Goal: Obtain resource: Obtain resource

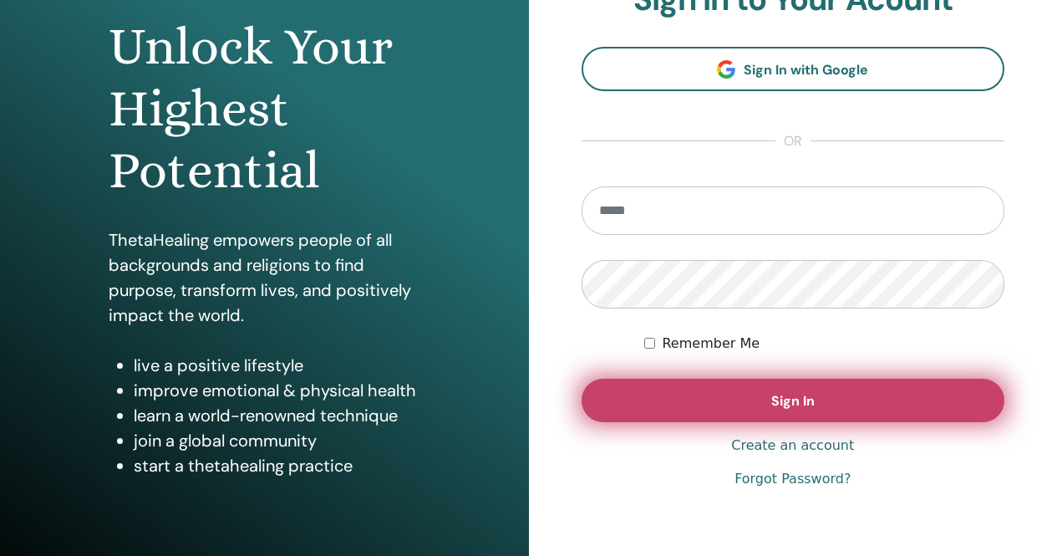
scroll to position [167, 0]
type input "**********"
click at [814, 401] on button "Sign In" at bounding box center [794, 399] width 424 height 43
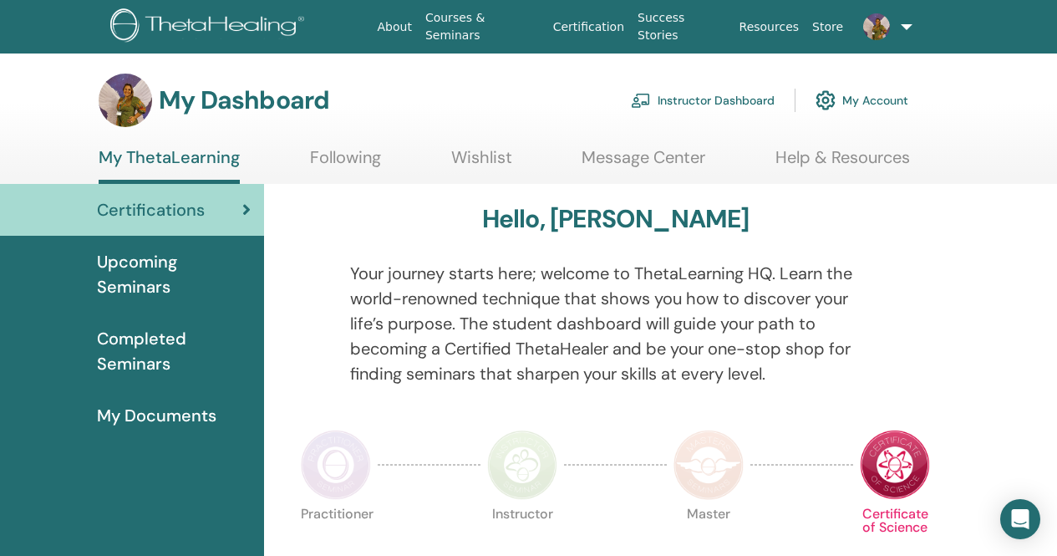
click at [703, 101] on link "Instructor Dashboard" at bounding box center [703, 100] width 144 height 37
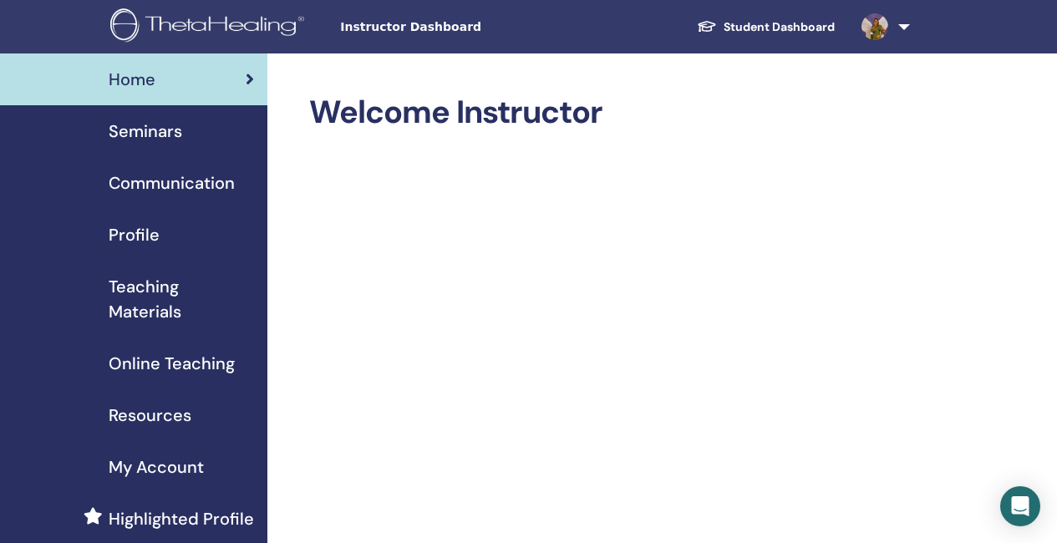
click at [166, 138] on span "Seminars" at bounding box center [146, 131] width 74 height 25
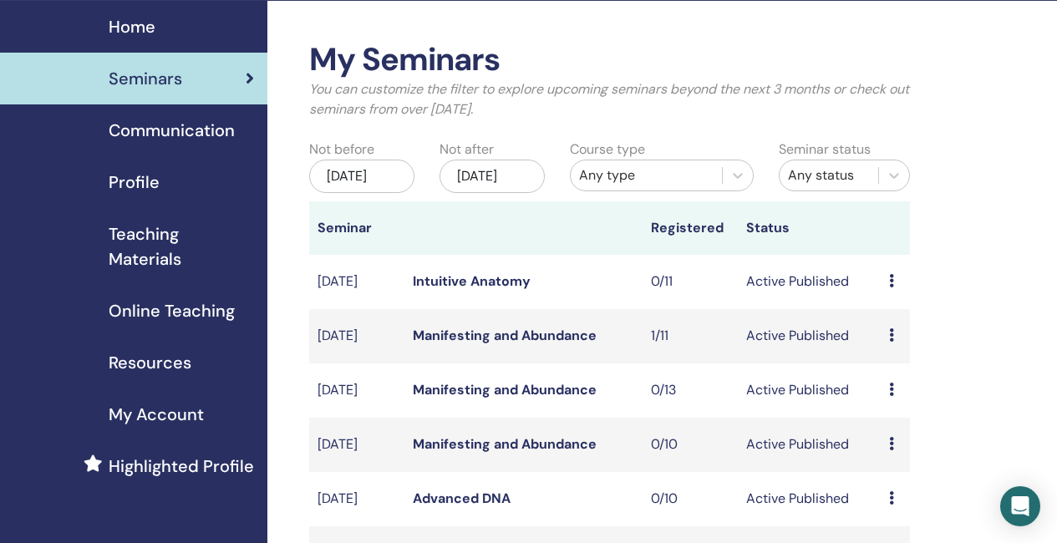
scroll to position [84, 0]
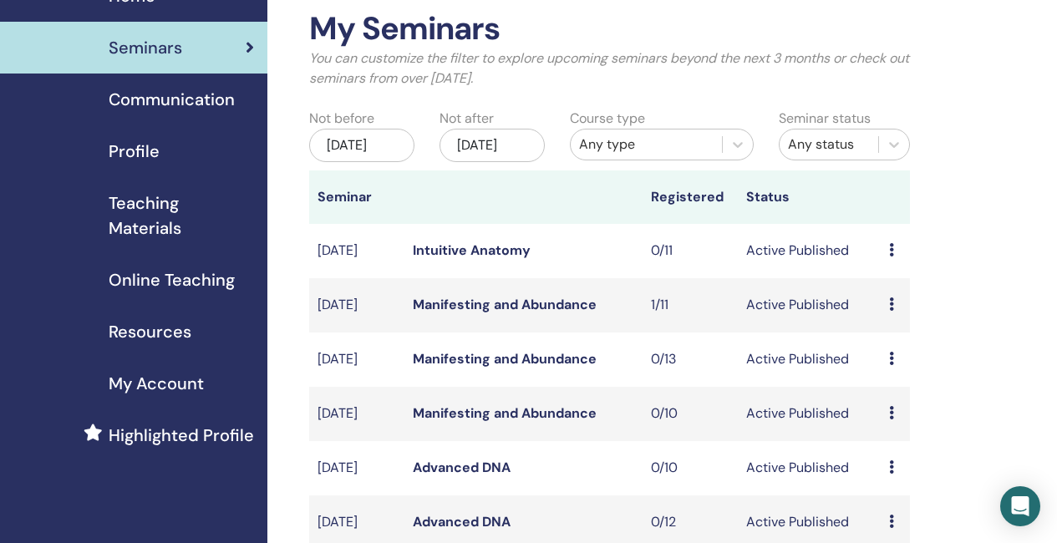
click at [151, 224] on span "Teaching Materials" at bounding box center [181, 216] width 145 height 50
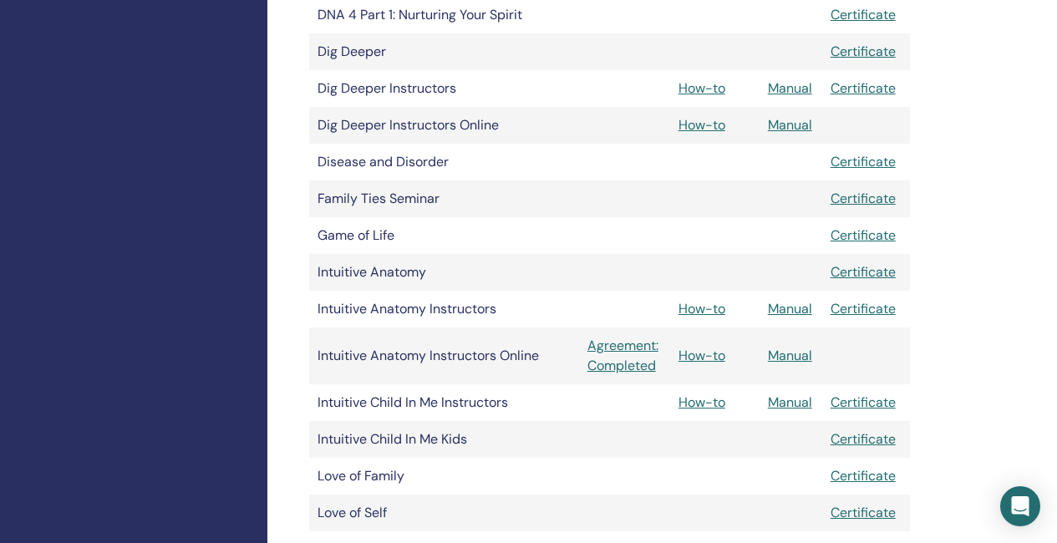
scroll to position [752, 0]
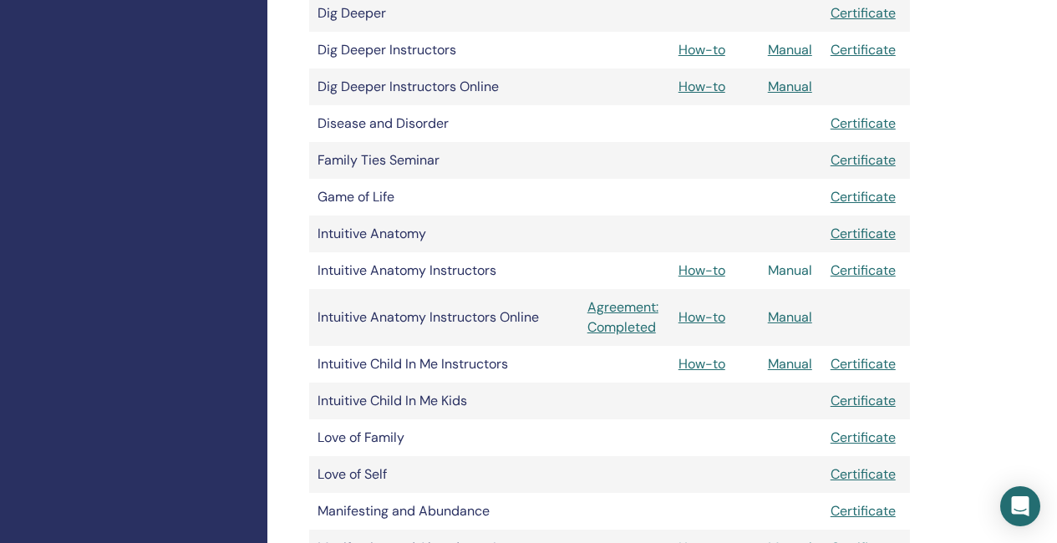
click at [802, 272] on link "Manual" at bounding box center [790, 271] width 44 height 18
